Goal: Task Accomplishment & Management: Manage account settings

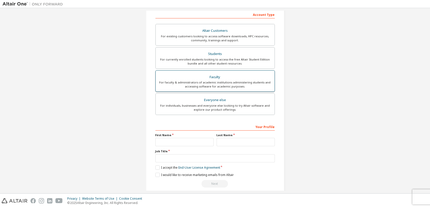
scroll to position [86, 0]
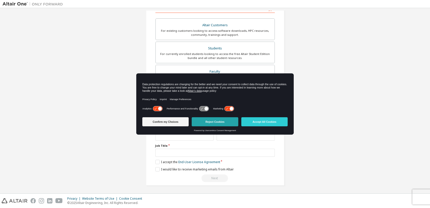
click at [224, 122] on button "Reject Cookies" at bounding box center [215, 121] width 46 height 9
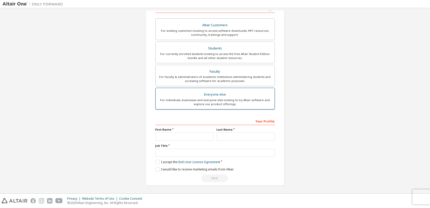
scroll to position [0, 0]
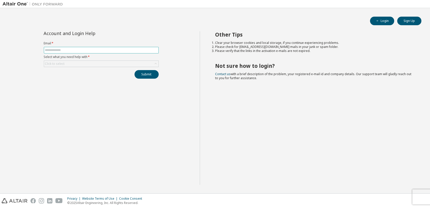
click at [52, 51] on input "text" at bounding box center [101, 50] width 112 height 4
type input "**********"
click at [56, 63] on div "Click to select" at bounding box center [55, 64] width 20 height 4
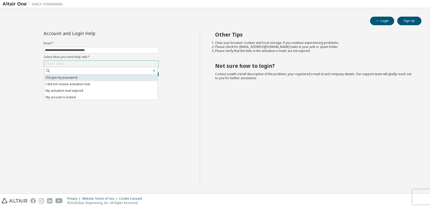
click at [56, 78] on li "I forgot my password" at bounding box center [100, 77] width 113 height 7
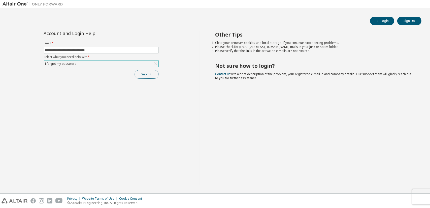
click at [148, 75] on button "Submit" at bounding box center [147, 74] width 24 height 9
